Goal: Find specific page/section: Find specific page/section

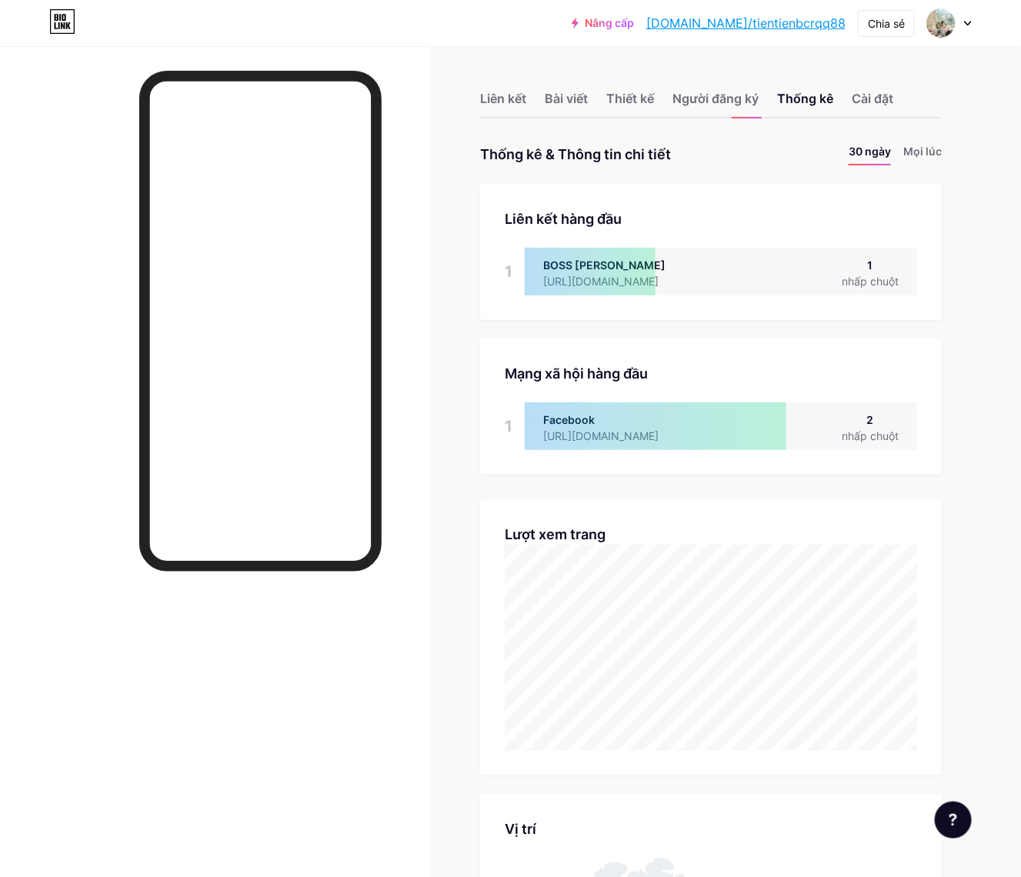
scroll to position [768551, 768406]
click at [493, 93] on font "Liên kết" at bounding box center [503, 98] width 46 height 15
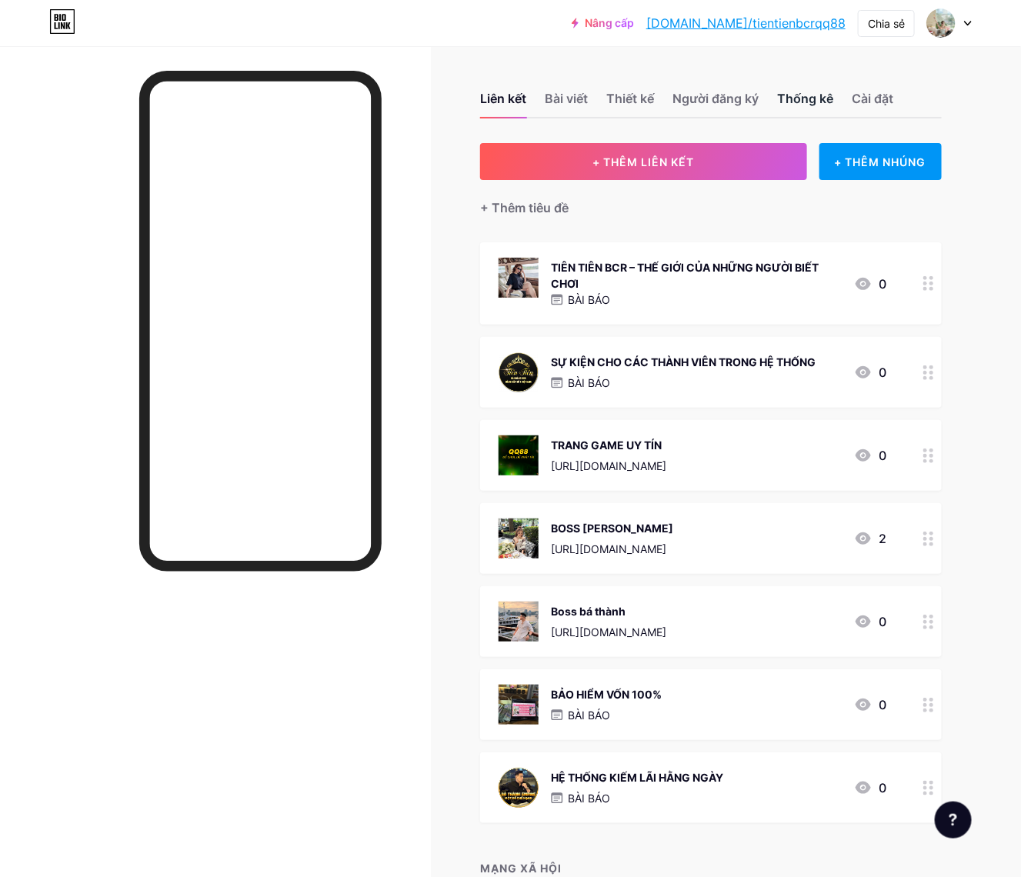
click at [790, 98] on font "Thống kê" at bounding box center [805, 98] width 56 height 15
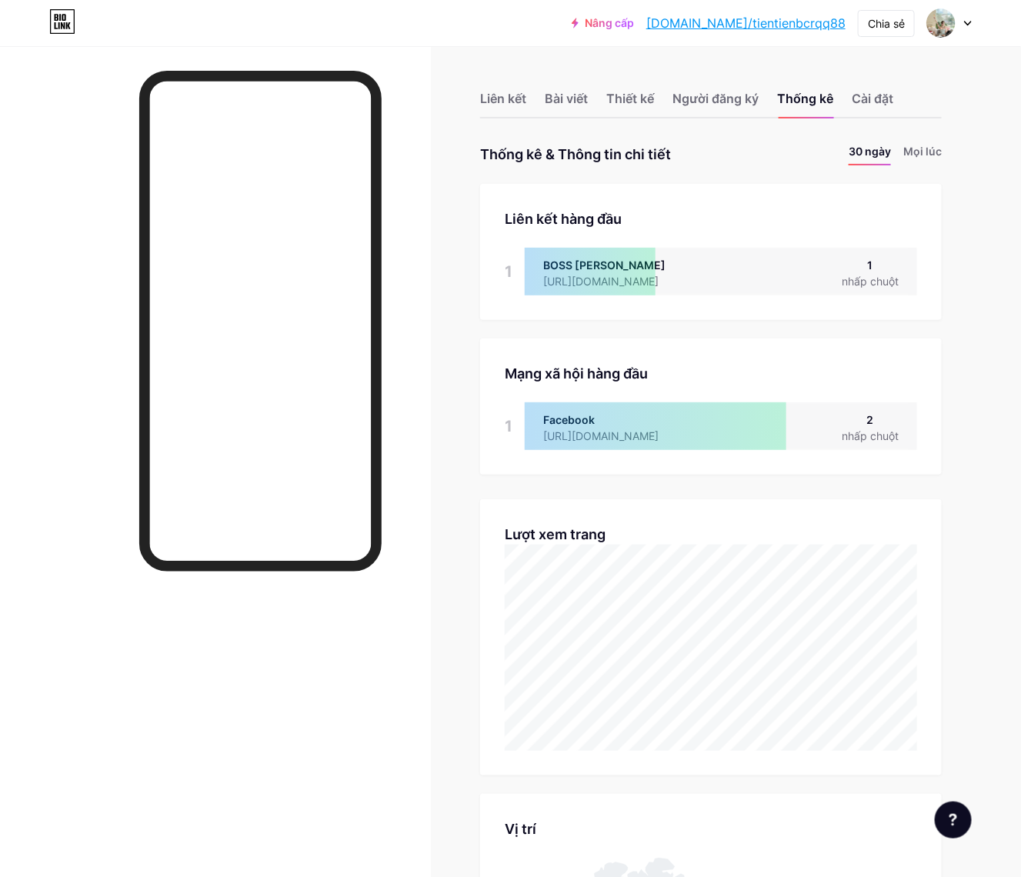
click at [683, 422] on div "Facebook" at bounding box center [613, 420] width 140 height 16
click at [512, 409] on div "1" at bounding box center [509, 426] width 8 height 48
